Goal: Check status: Check status

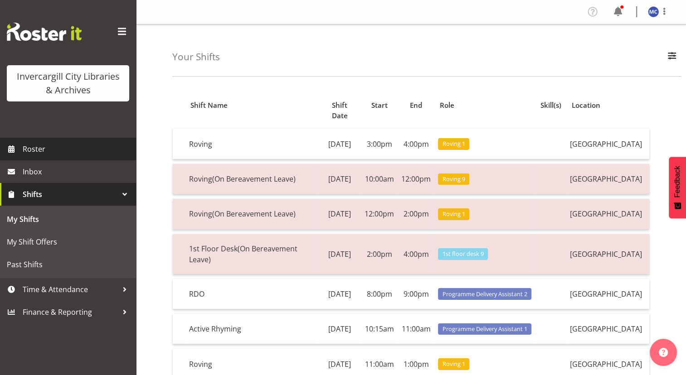
click at [71, 144] on span "Roster" at bounding box center [77, 149] width 109 height 14
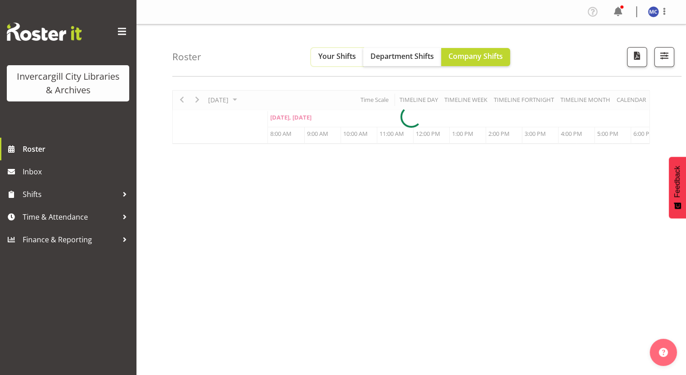
click at [338, 60] on span "Your Shifts" at bounding box center [337, 56] width 38 height 10
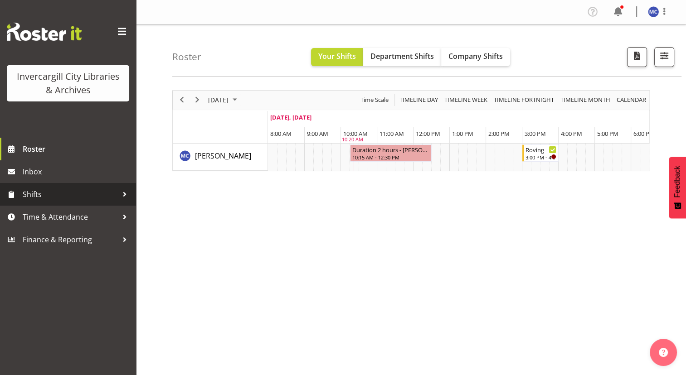
click at [43, 193] on span "Shifts" at bounding box center [70, 195] width 95 height 14
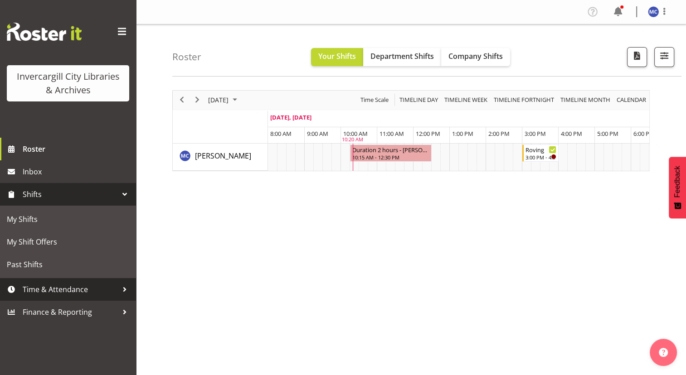
click at [69, 287] on span "Time & Attendance" at bounding box center [70, 290] width 95 height 14
